Goal: Transaction & Acquisition: Purchase product/service

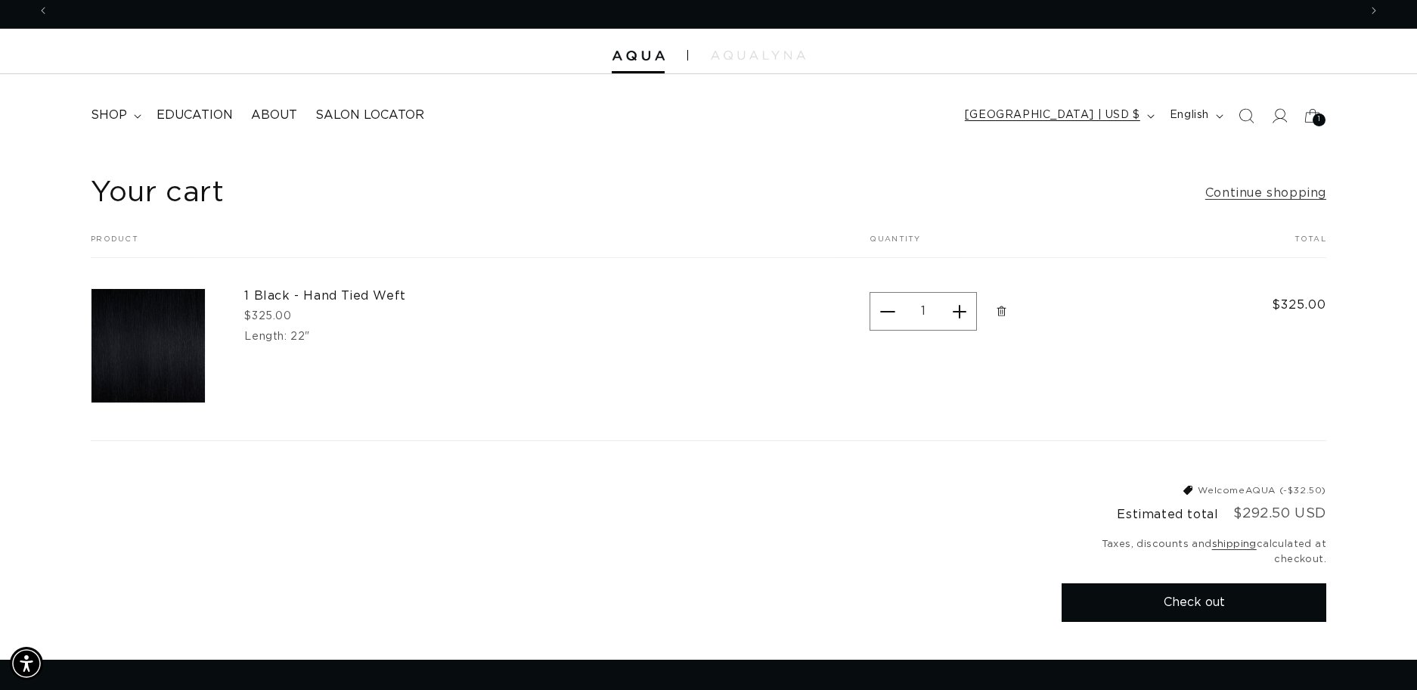
scroll to position [0, 1310]
click at [1284, 113] on icon at bounding box center [1279, 115] width 16 height 16
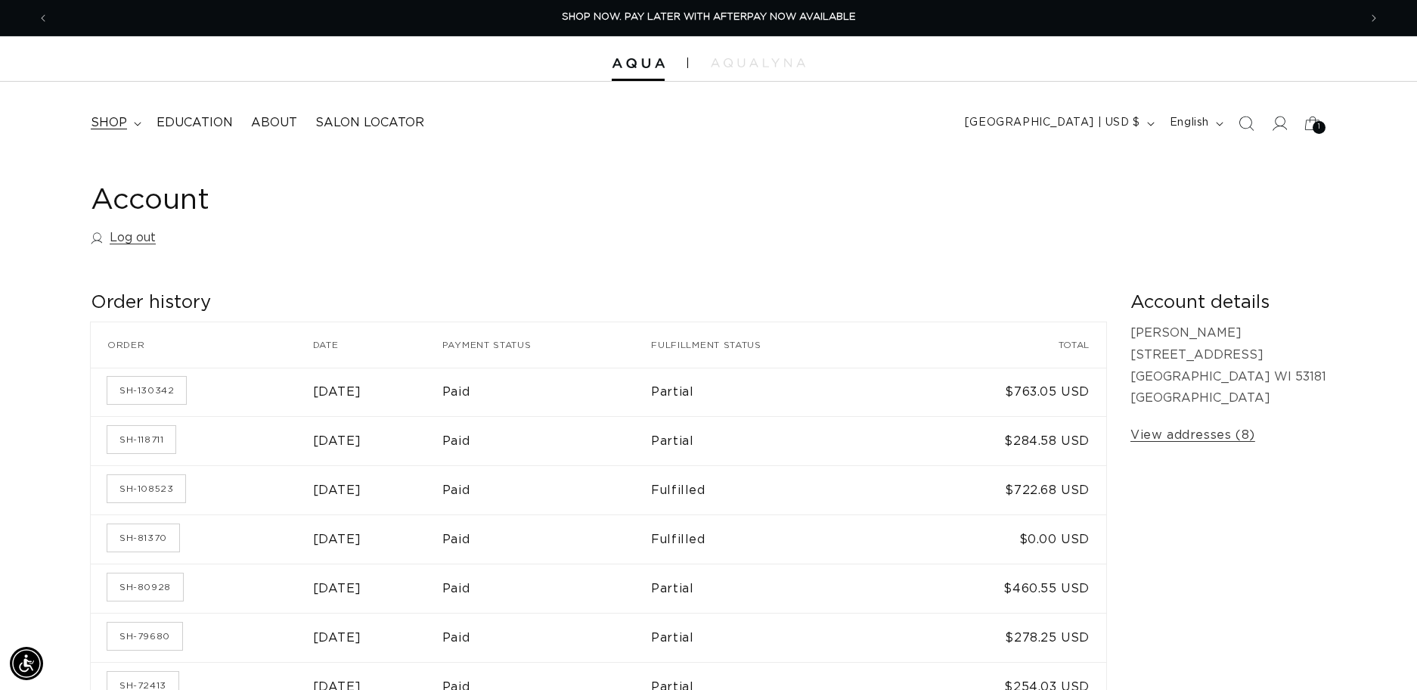
click at [134, 124] on icon at bounding box center [138, 124] width 8 height 5
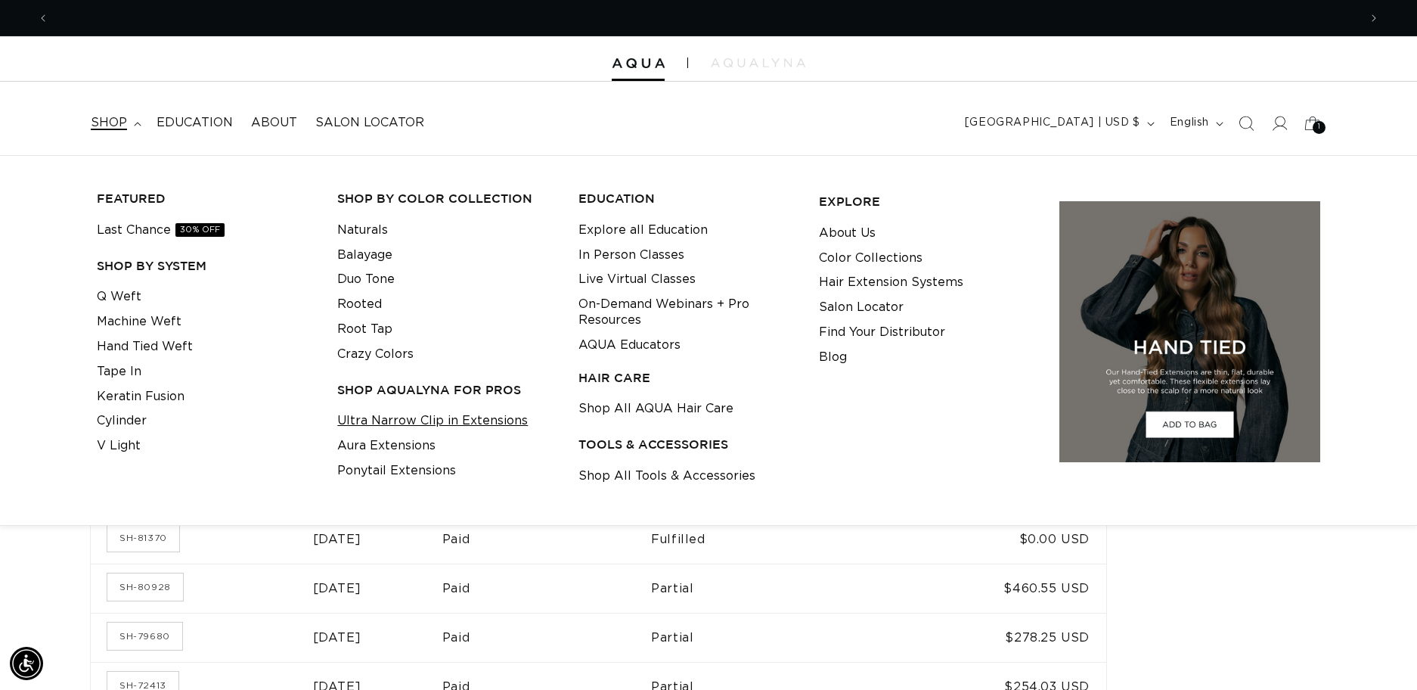
scroll to position [0, 2619]
click at [411, 419] on link "Ultra Narrow Clip in Extensions" at bounding box center [432, 420] width 191 height 25
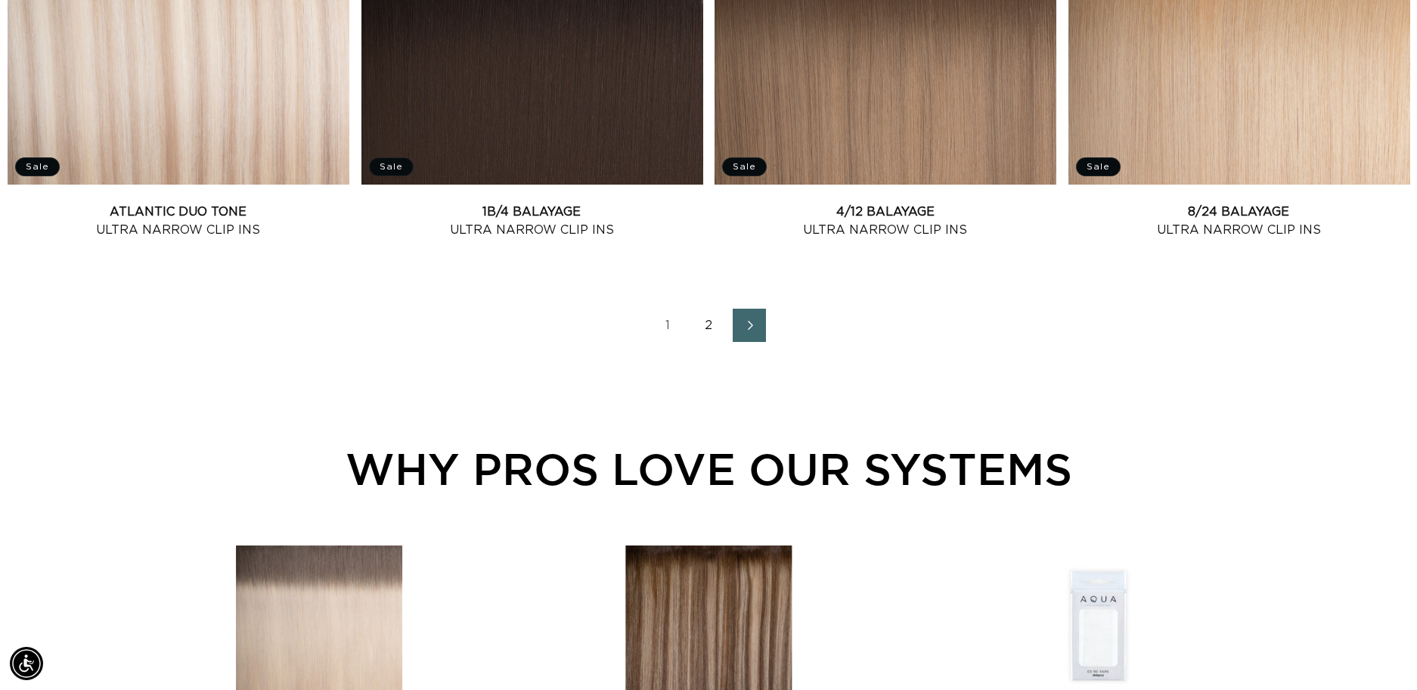
scroll to position [2159, 0]
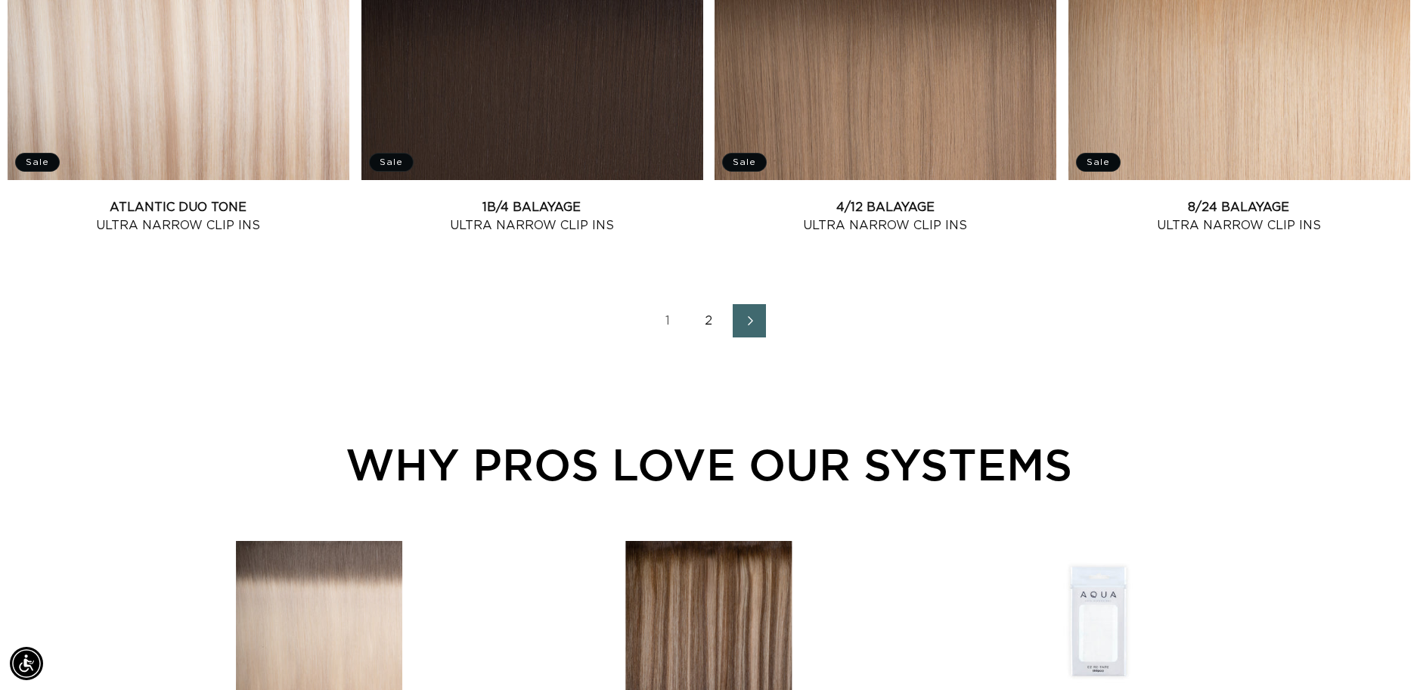
click at [714, 315] on link "2" at bounding box center [708, 320] width 33 height 33
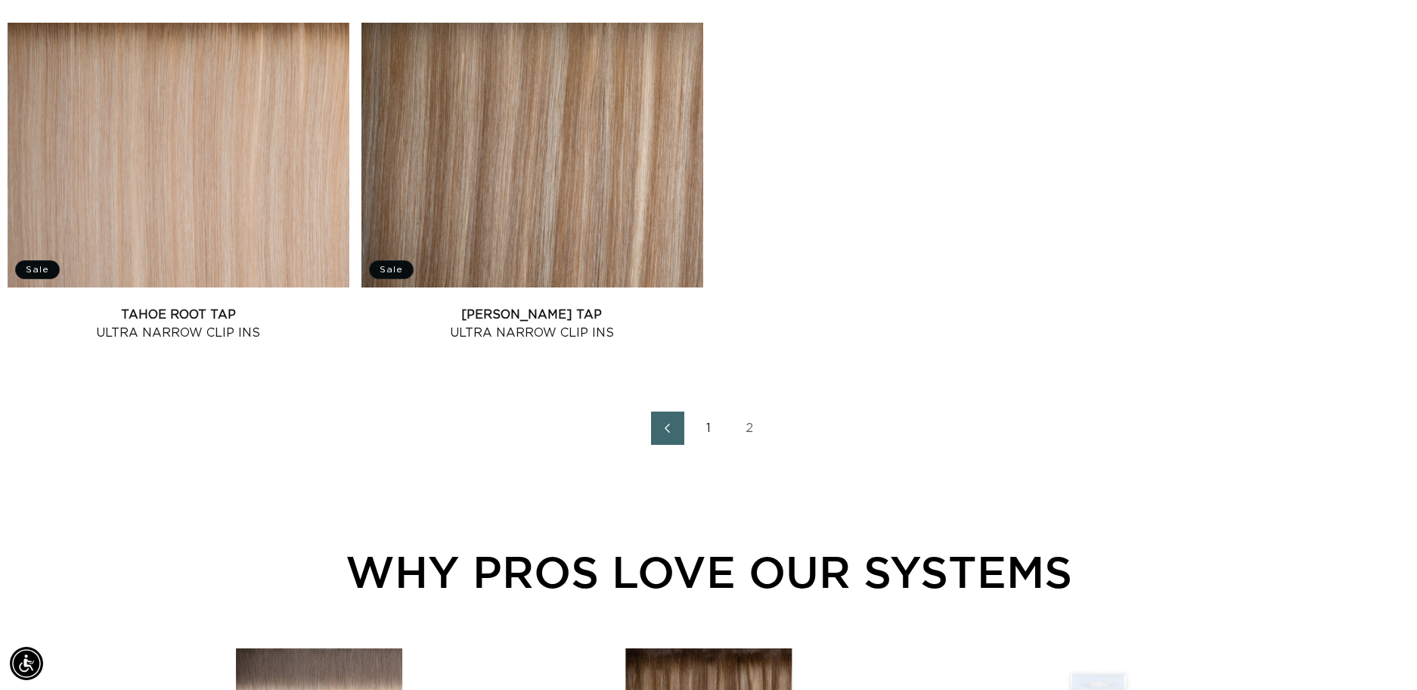
scroll to position [1328, 0]
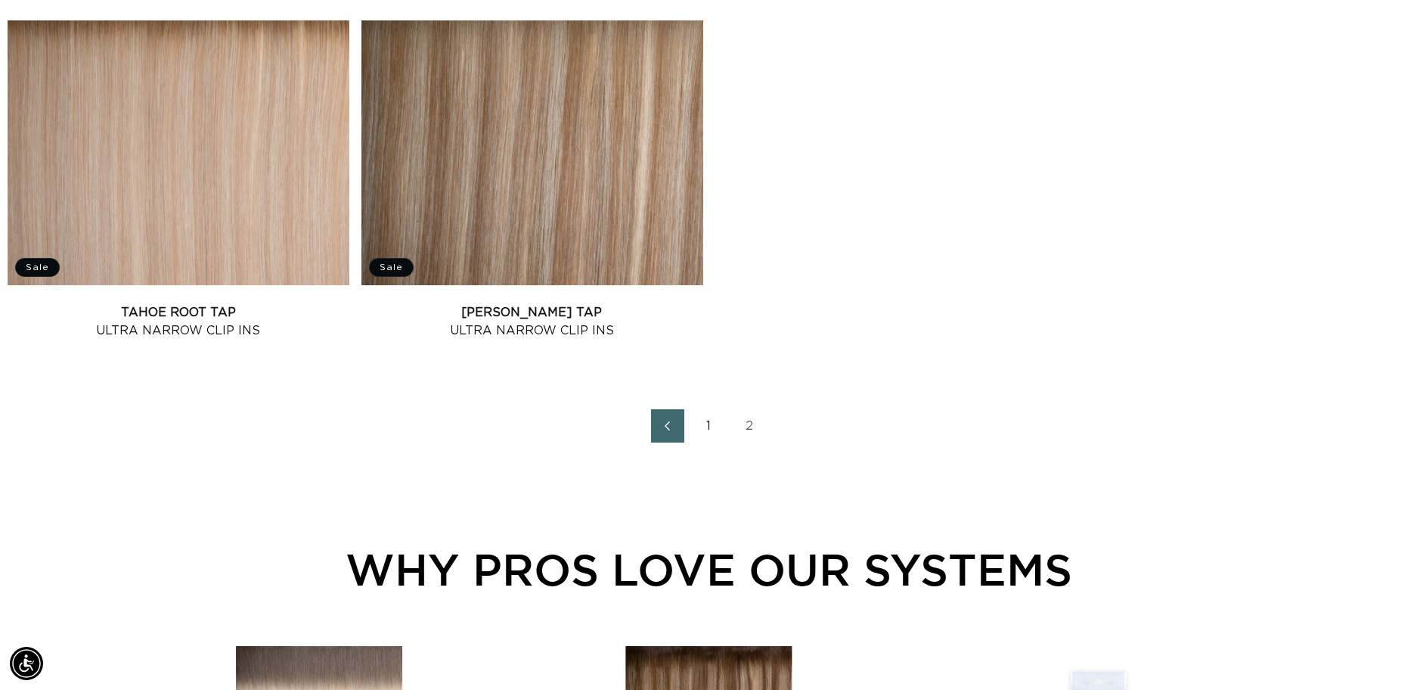
click at [707, 420] on link "1" at bounding box center [708, 425] width 33 height 33
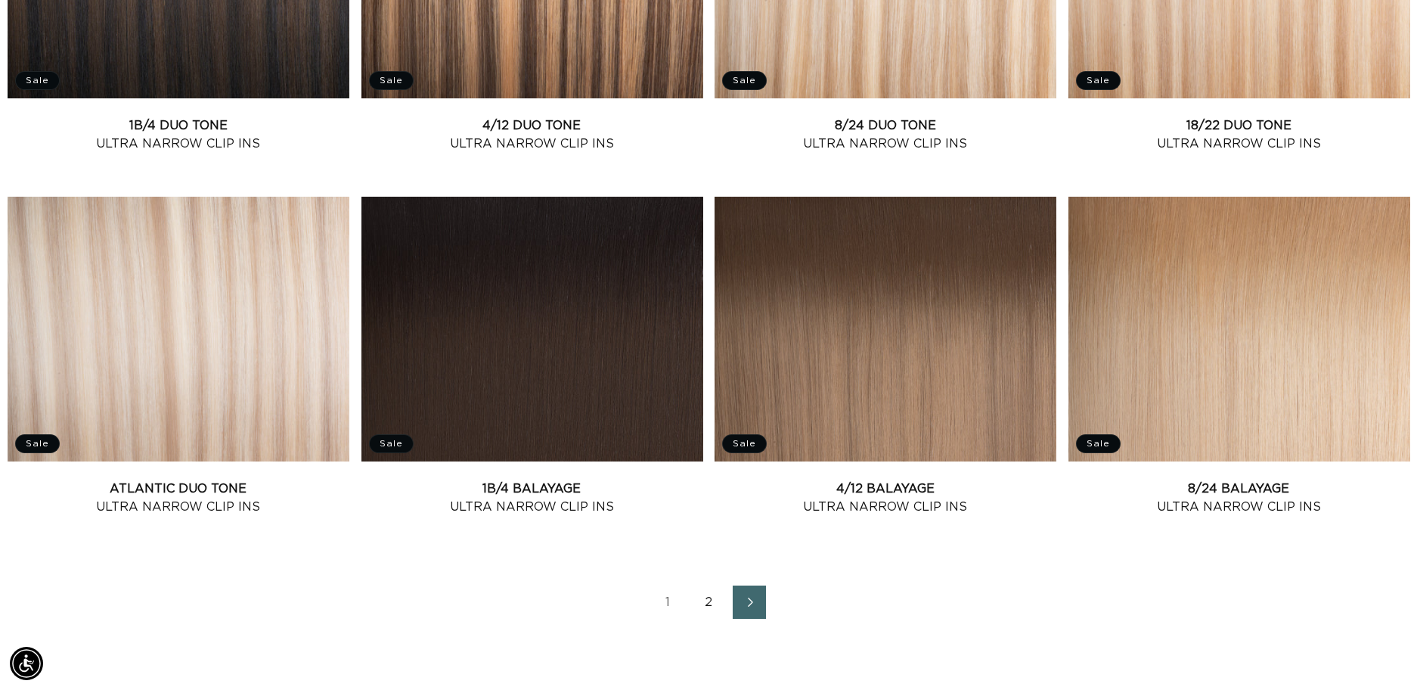
scroll to position [1881, 0]
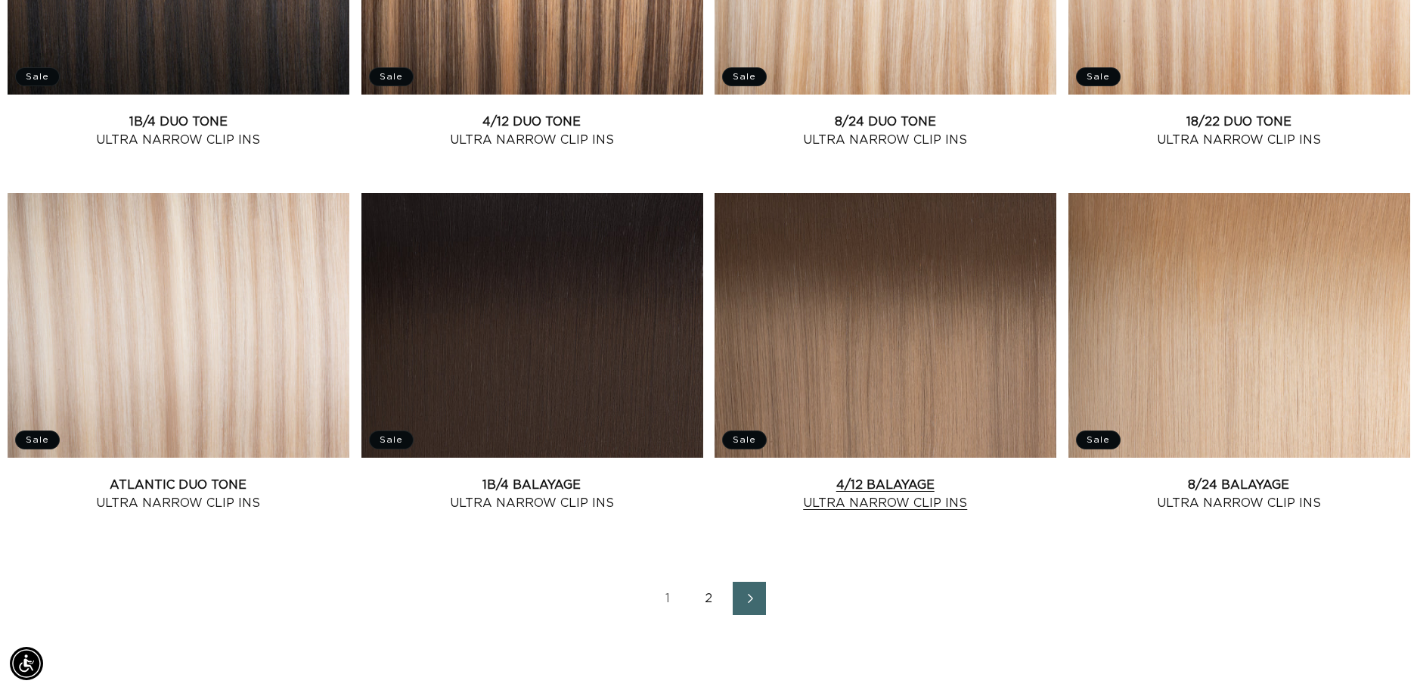
click at [934, 476] on link "4/12 Balayage Ultra Narrow Clip Ins" at bounding box center [885, 494] width 342 height 36
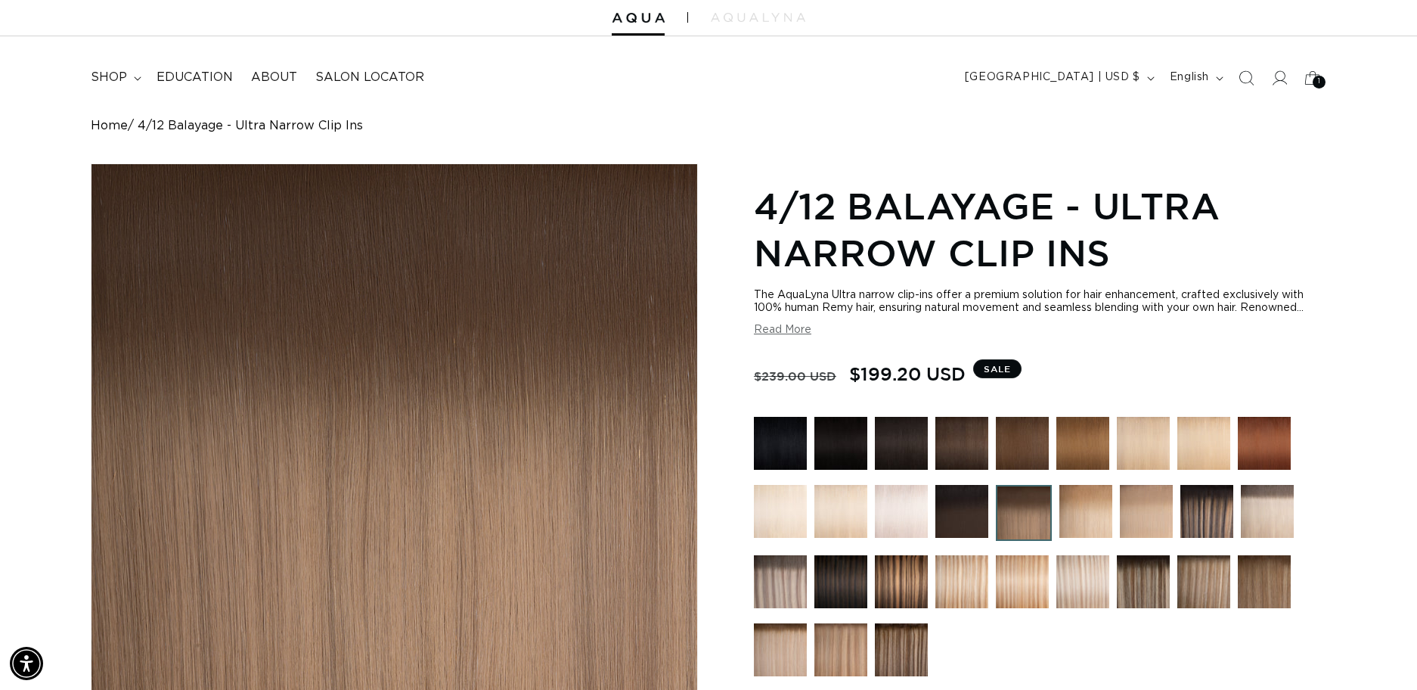
scroll to position [0, 1310]
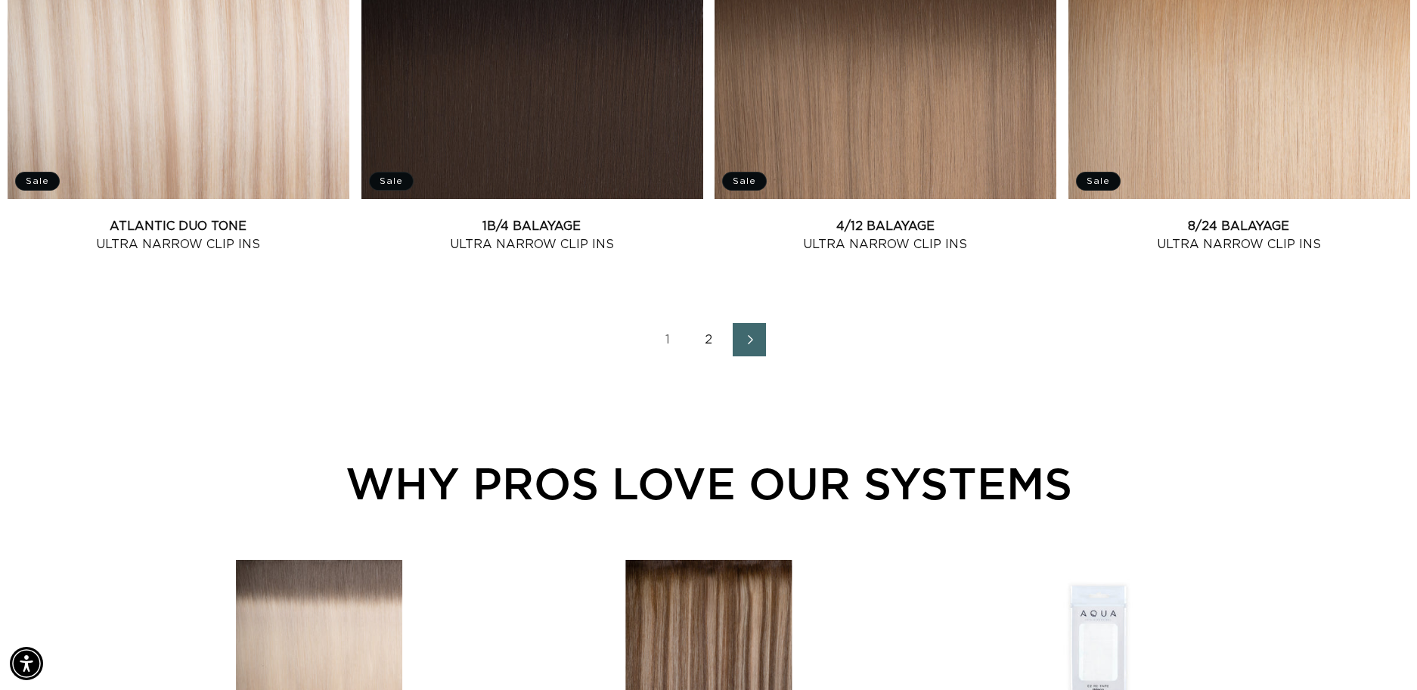
scroll to position [0, 1310]
click at [710, 336] on link "2" at bounding box center [708, 339] width 33 height 33
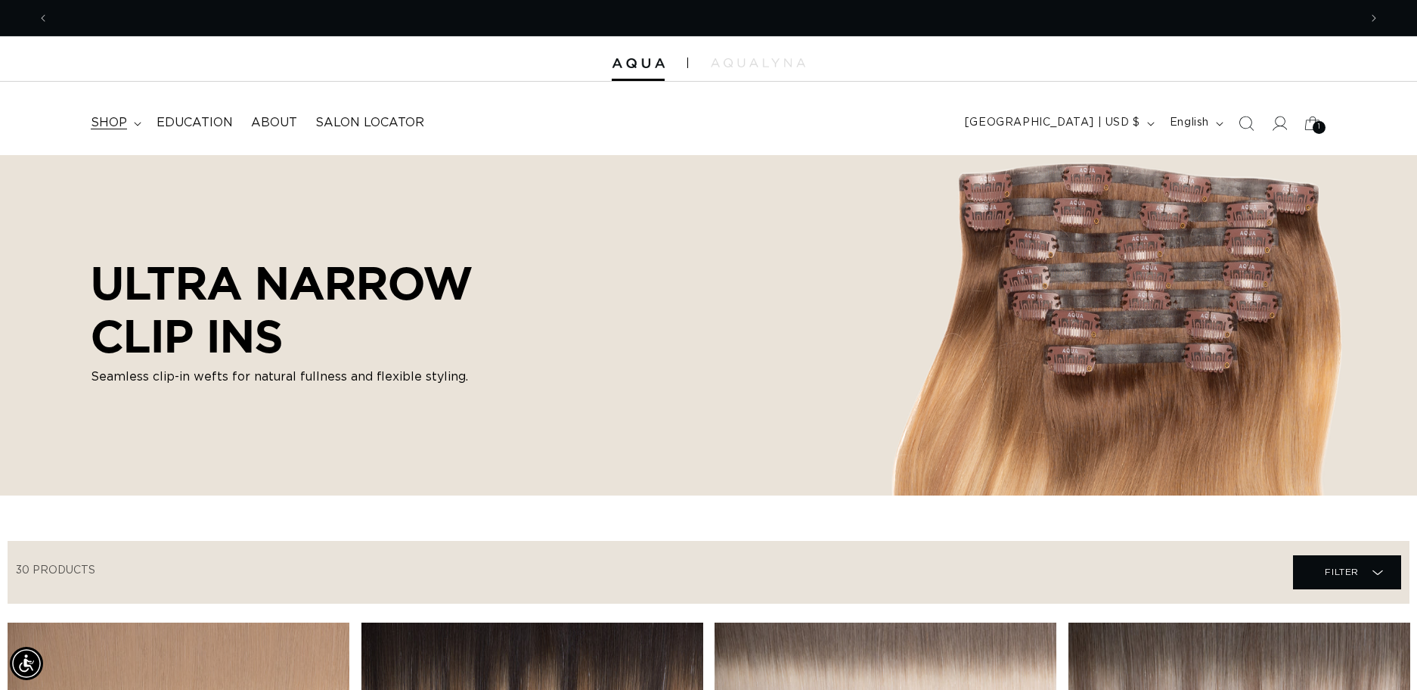
scroll to position [0, 1310]
click at [121, 120] on span "shop" at bounding box center [109, 123] width 36 height 16
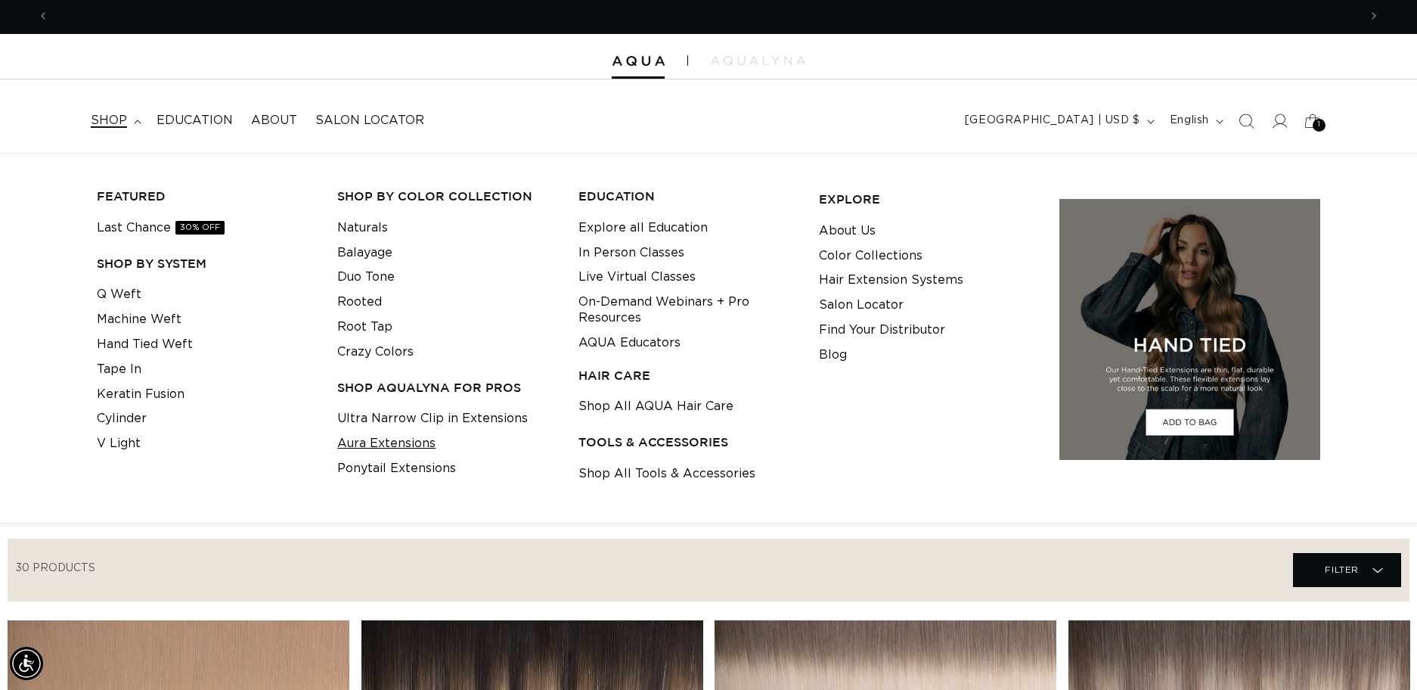
scroll to position [0, 0]
click at [371, 228] on link "Naturals" at bounding box center [362, 227] width 51 height 25
